Goal: Information Seeking & Learning: Learn about a topic

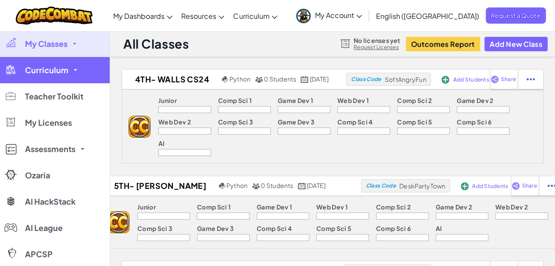
click at [53, 71] on span "Curriculum" at bounding box center [46, 70] width 43 height 8
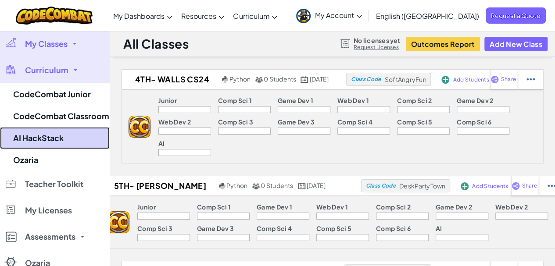
click at [61, 138] on link "AI HackStack" at bounding box center [55, 138] width 110 height 22
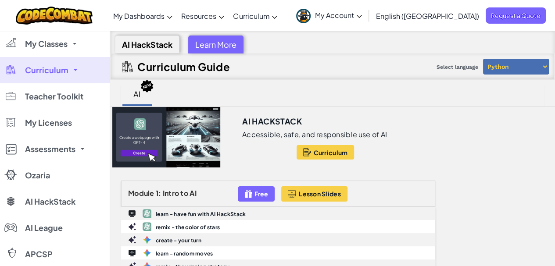
click at [206, 50] on div "Learn More" at bounding box center [215, 45] width 55 height 18
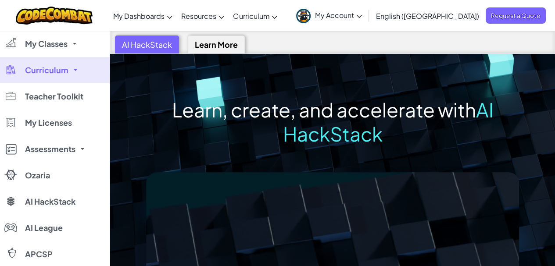
click at [140, 48] on div "AI HackStack" at bounding box center [147, 45] width 64 height 18
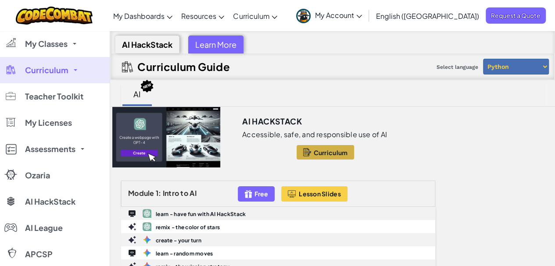
click at [332, 154] on span "Curriculum" at bounding box center [330, 152] width 34 height 7
